Goal: Transaction & Acquisition: Purchase product/service

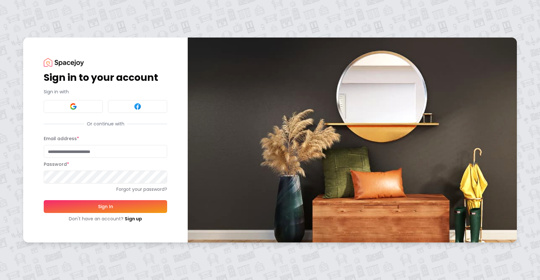
type input "**********"
click at [127, 208] on button "Sign In" at bounding box center [105, 206] width 123 height 13
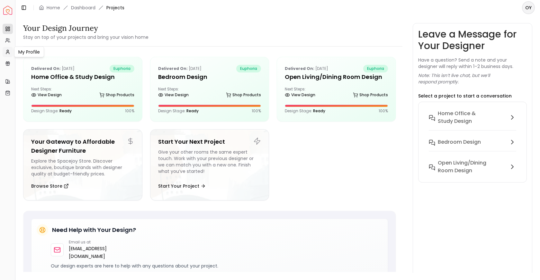
click at [9, 51] on icon at bounding box center [7, 51] width 5 height 5
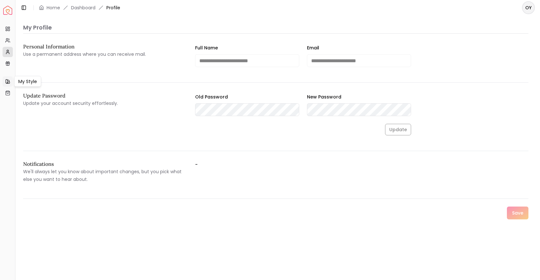
click at [9, 81] on icon at bounding box center [8, 81] width 2 height 3
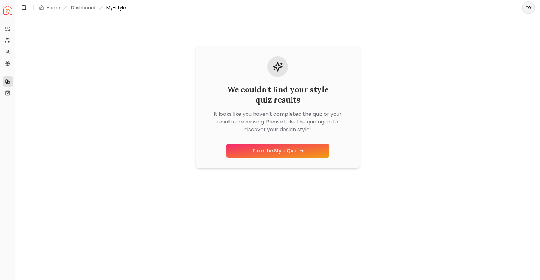
click at [273, 150] on link "Take the Style Quiz" at bounding box center [277, 151] width 103 height 14
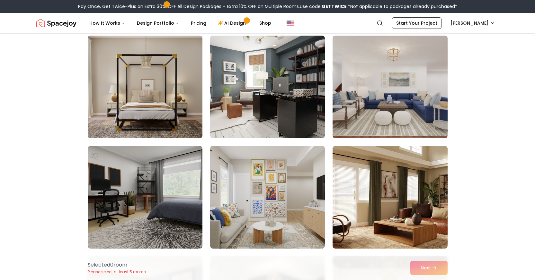
scroll to position [381, 0]
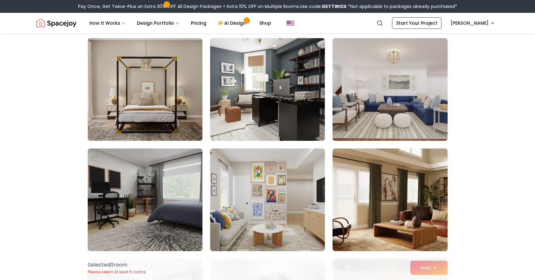
click at [259, 99] on img at bounding box center [267, 90] width 120 height 108
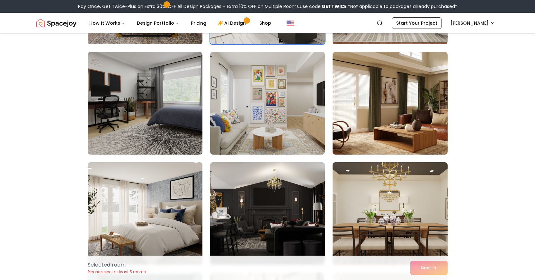
scroll to position [489, 0]
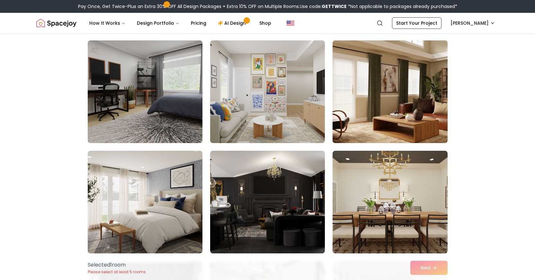
click at [427, 120] on img at bounding box center [390, 92] width 120 height 108
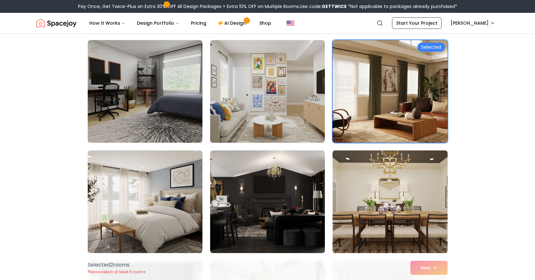
scroll to position [470, 0]
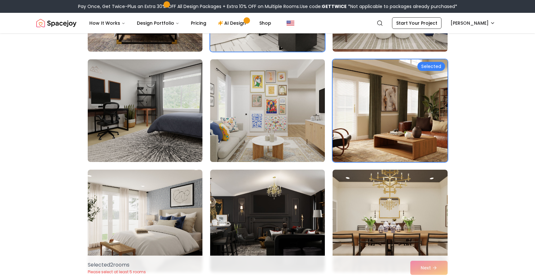
click at [295, 117] on img at bounding box center [267, 111] width 120 height 108
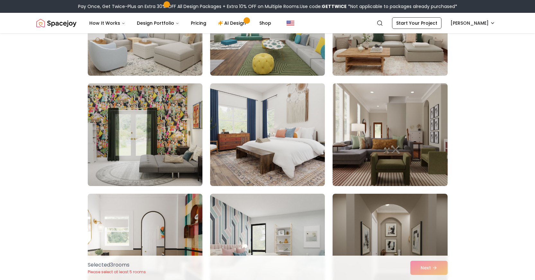
scroll to position [1329, 0]
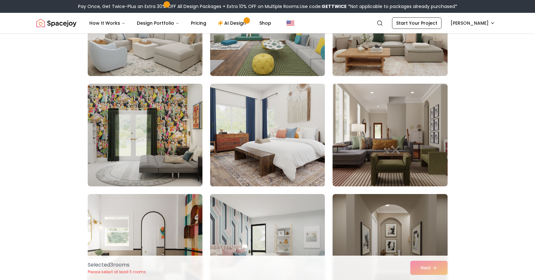
click at [294, 112] on img at bounding box center [267, 135] width 120 height 108
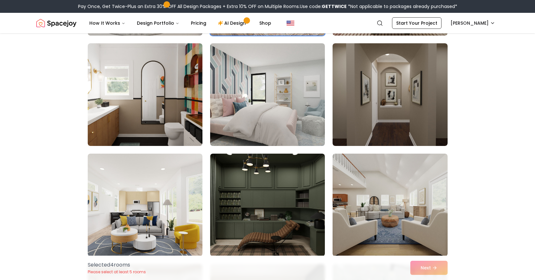
scroll to position [1481, 0]
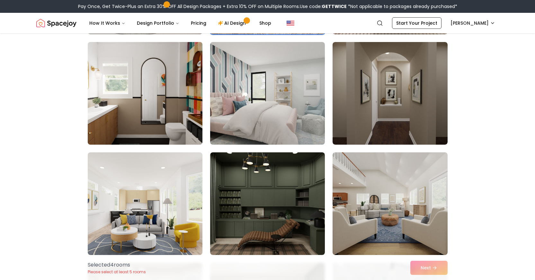
click at [185, 90] on img at bounding box center [145, 94] width 120 height 108
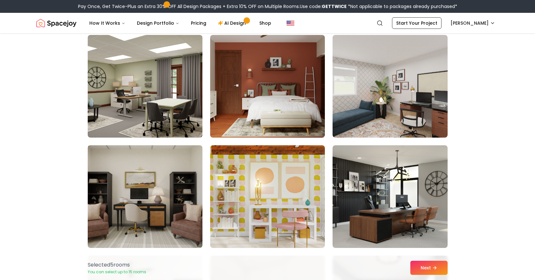
scroll to position [1934, 0]
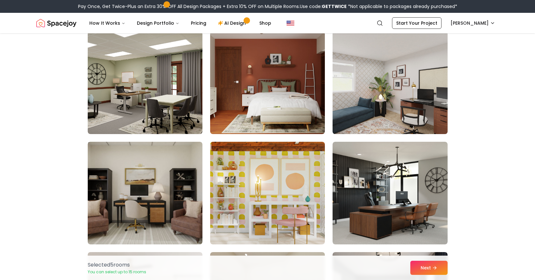
click at [403, 97] on img at bounding box center [390, 83] width 120 height 108
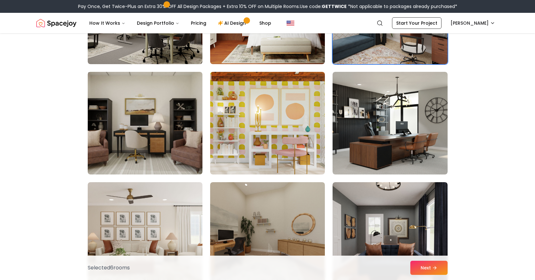
scroll to position [2005, 0]
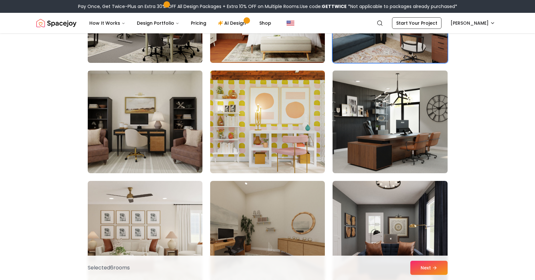
click at [416, 93] on img at bounding box center [390, 122] width 120 height 108
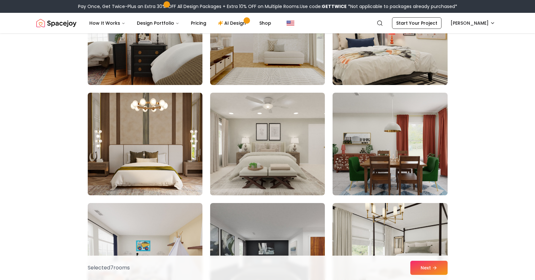
scroll to position [2869, 0]
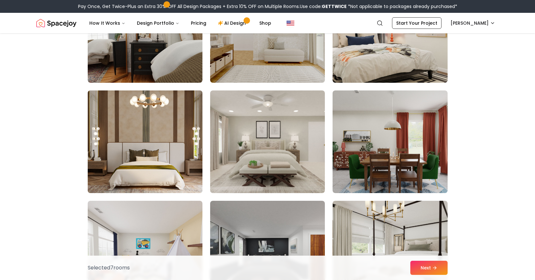
click at [146, 158] on img at bounding box center [145, 142] width 120 height 108
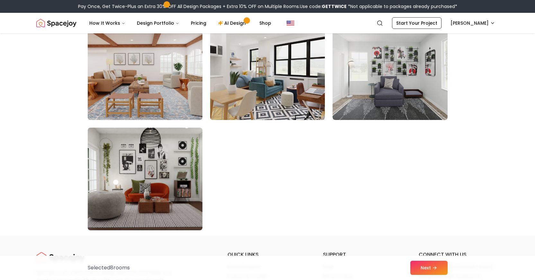
scroll to position [3605, 0]
click at [433, 269] on icon at bounding box center [435, 268] width 5 height 5
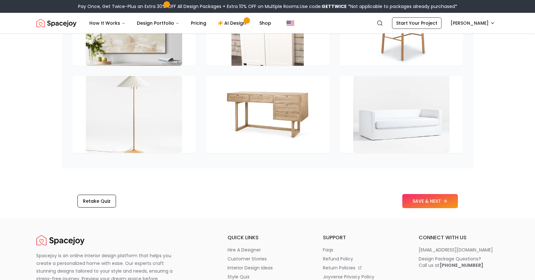
scroll to position [963, 0]
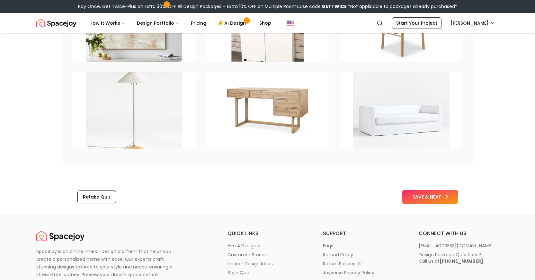
click at [421, 191] on button "SAVE & NEXT" at bounding box center [430, 197] width 56 height 14
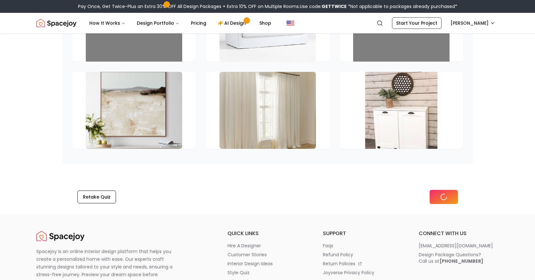
scroll to position [876, 0]
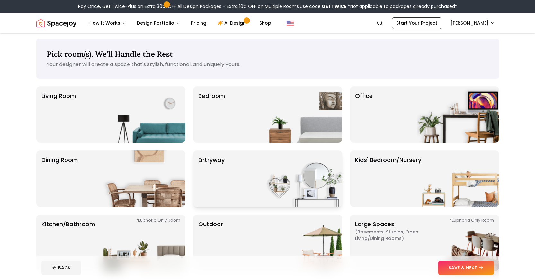
scroll to position [7, 0]
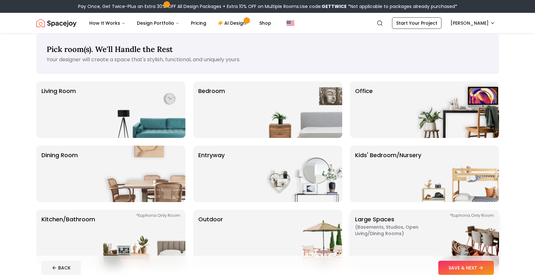
click at [382, 235] on span "( Basements, Studios, Open living/dining rooms )" at bounding box center [395, 230] width 80 height 13
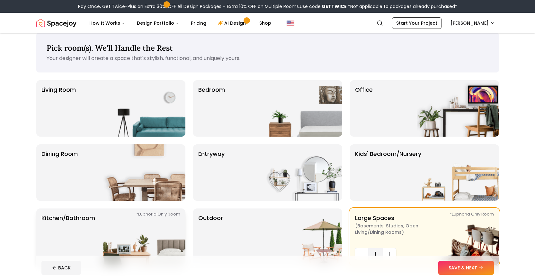
scroll to position [6, 0]
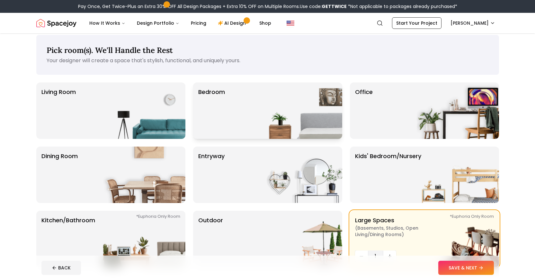
click at [264, 113] on img at bounding box center [301, 111] width 82 height 57
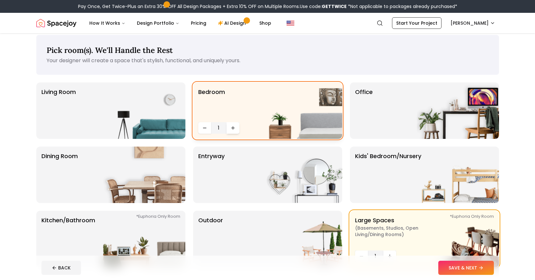
click at [231, 128] on icon "Increase quantity" at bounding box center [232, 128] width 5 height 5
click at [398, 111] on div "Office" at bounding box center [424, 111] width 149 height 57
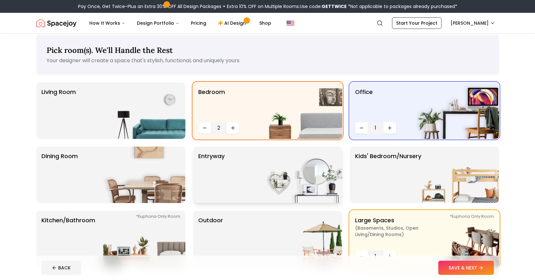
click at [255, 182] on div "entryway" at bounding box center [267, 175] width 149 height 57
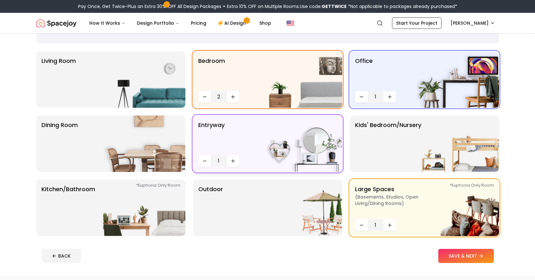
scroll to position [37, 0]
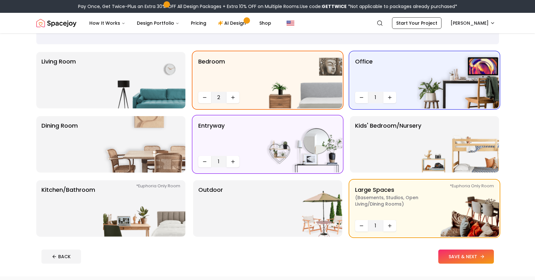
click at [474, 256] on button "SAVE & NEXT" at bounding box center [466, 257] width 56 height 14
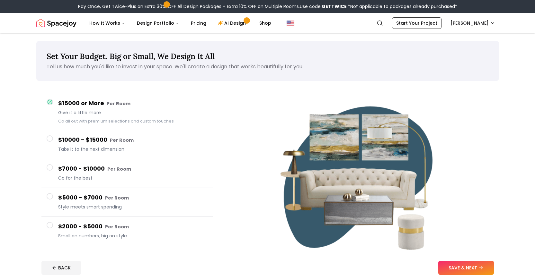
click at [52, 228] on div at bounding box center [50, 225] width 6 height 6
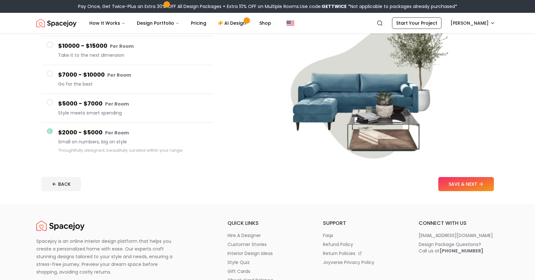
scroll to position [90, 0]
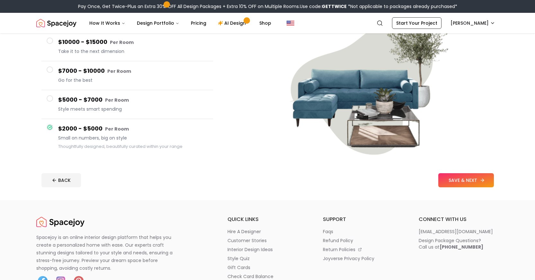
click at [472, 176] on button "SAVE & NEXT" at bounding box center [466, 180] width 56 height 14
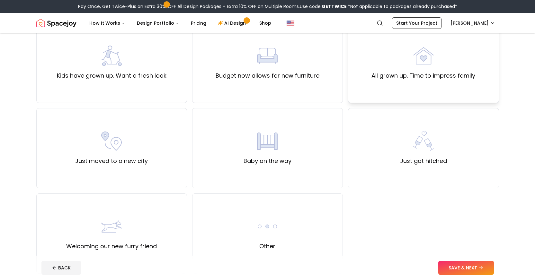
scroll to position [153, 0]
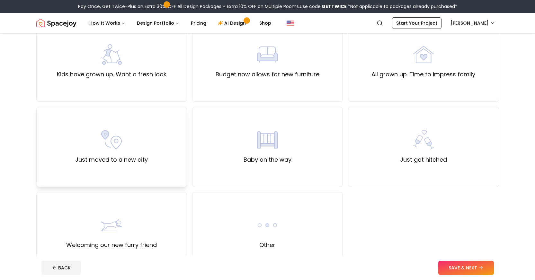
click at [110, 158] on label "Just moved to a new city" at bounding box center [111, 159] width 73 height 9
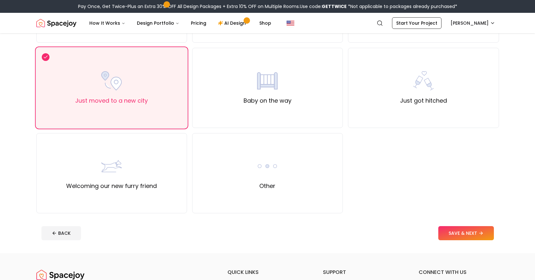
scroll to position [200, 0]
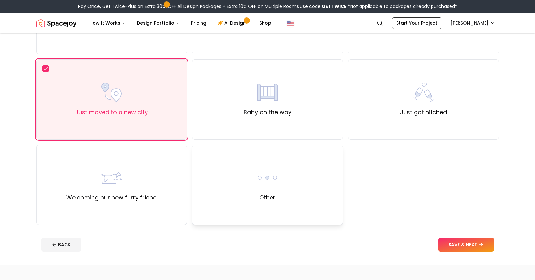
click at [292, 204] on div "Other" at bounding box center [267, 185] width 151 height 80
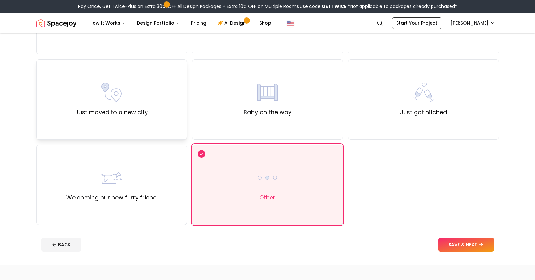
click at [149, 138] on div "Just moved to a new city" at bounding box center [111, 99] width 151 height 80
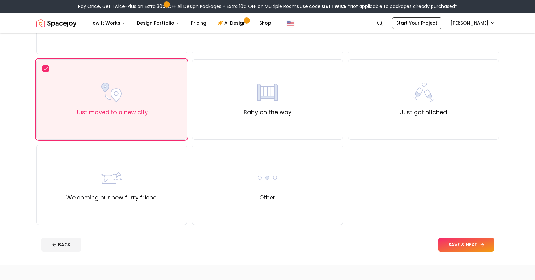
click at [456, 246] on button "SAVE & NEXT" at bounding box center [466, 245] width 56 height 14
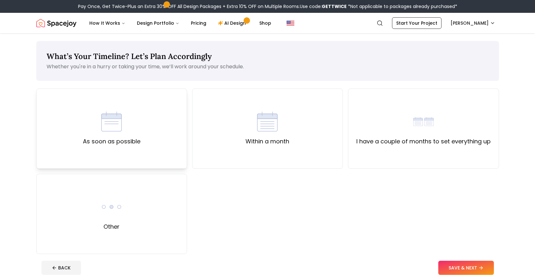
click at [124, 138] on label "As soon as possible" at bounding box center [111, 141] width 57 height 9
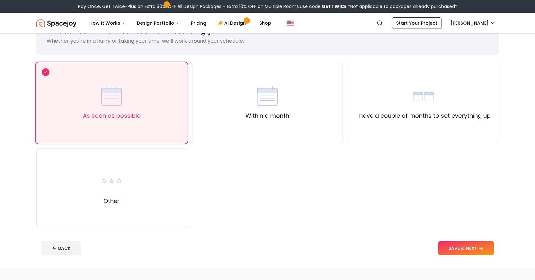
scroll to position [35, 0]
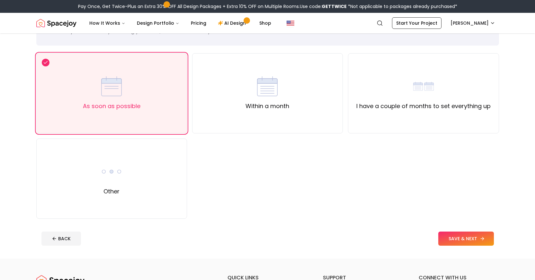
click at [473, 245] on button "SAVE & NEXT" at bounding box center [466, 239] width 56 height 14
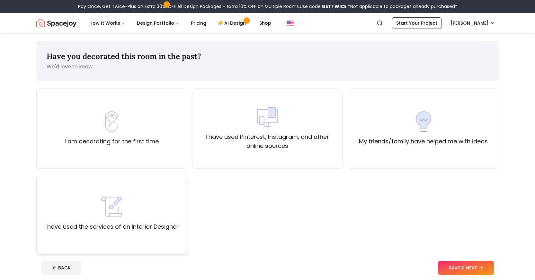
click at [142, 206] on div "I have used the services of an Interior Designer" at bounding box center [111, 214] width 134 height 35
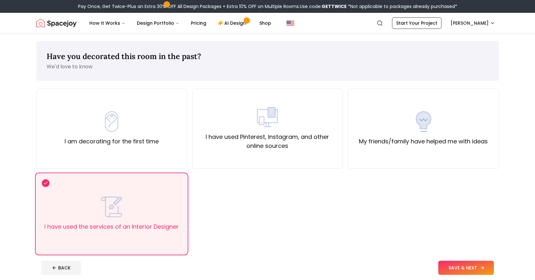
click at [467, 269] on button "SAVE & NEXT" at bounding box center [466, 268] width 56 height 14
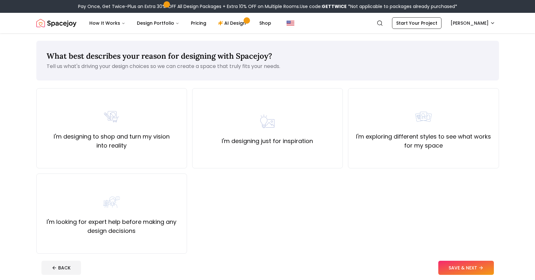
scroll to position [1, 0]
click at [143, 218] on label "I'm looking for expert help before making any design decisions" at bounding box center [112, 226] width 140 height 18
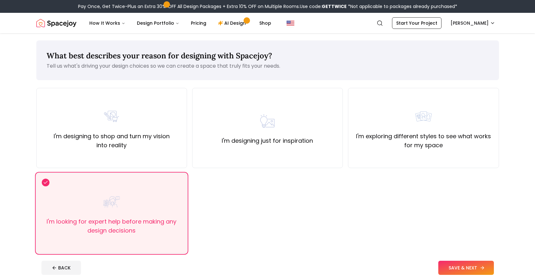
click at [460, 270] on button "SAVE & NEXT" at bounding box center [466, 268] width 56 height 14
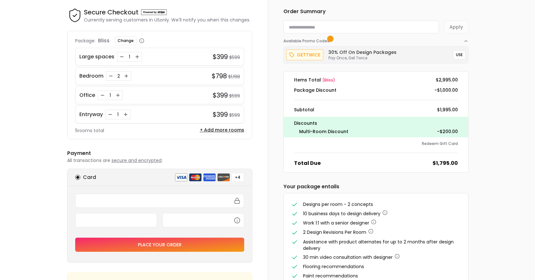
scroll to position [25, 0]
